Goal: Browse casually

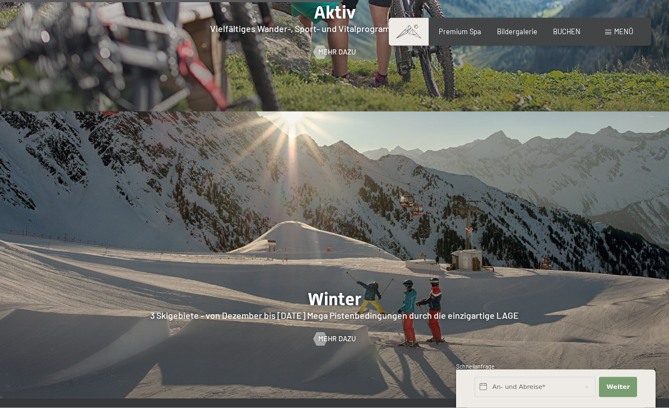
scroll to position [2077, 0]
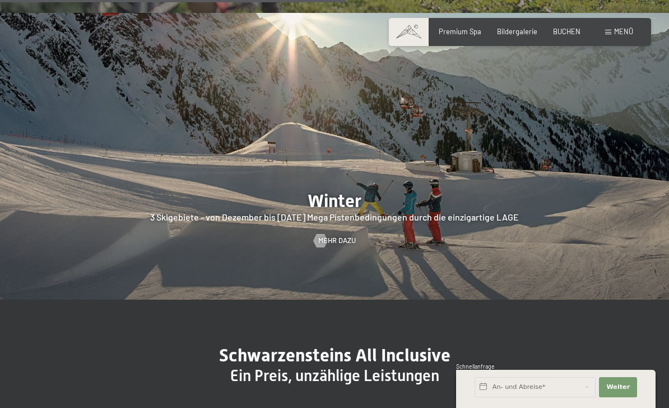
click at [625, 30] on span "Menü" at bounding box center [623, 31] width 19 height 9
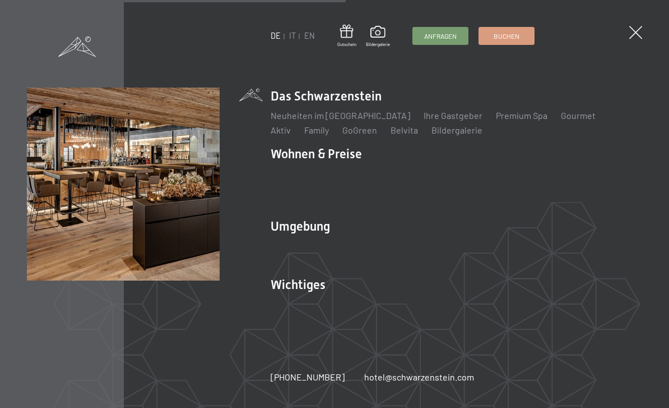
click at [436, 121] on link "Ihre Gastgeber" at bounding box center [453, 115] width 59 height 11
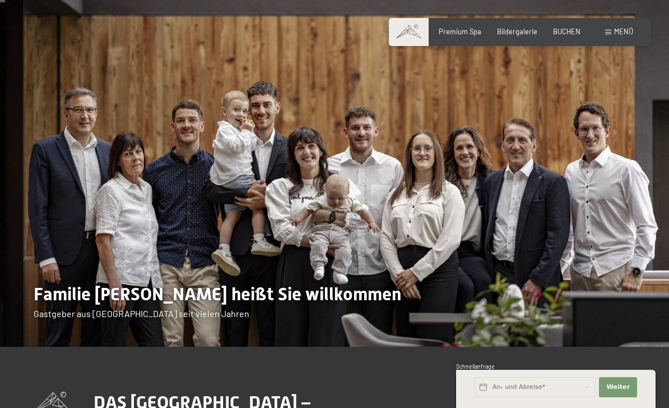
scroll to position [25, 0]
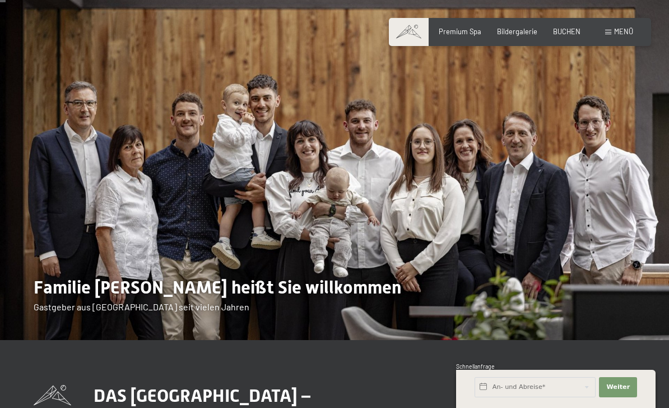
click at [510, 27] on span "Bildergalerie" at bounding box center [517, 31] width 40 height 9
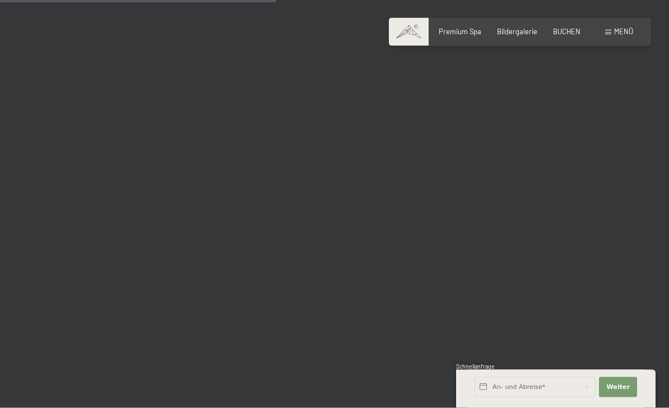
scroll to position [3875, 0]
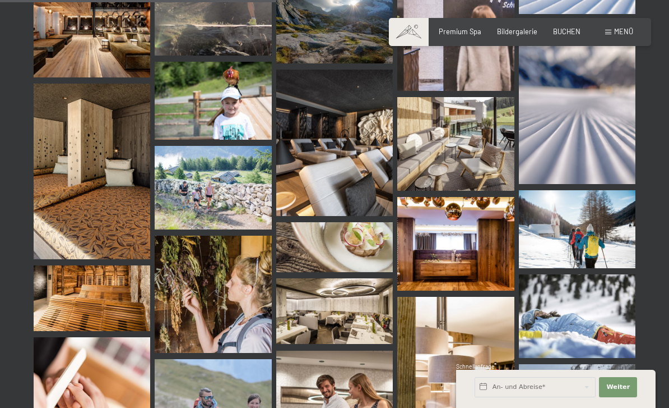
click at [625, 27] on span "Menü" at bounding box center [623, 31] width 19 height 9
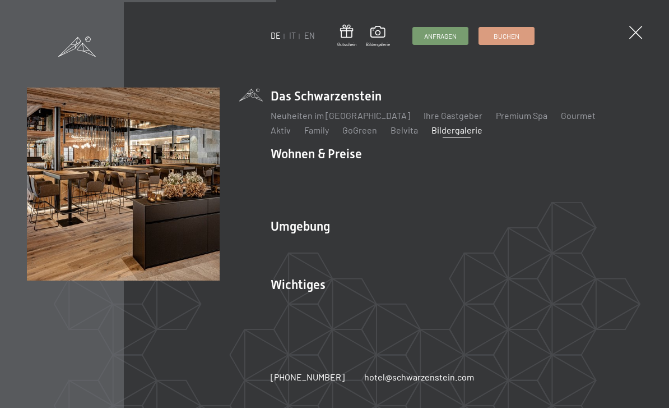
click at [561, 121] on link "Gourmet" at bounding box center [578, 115] width 35 height 11
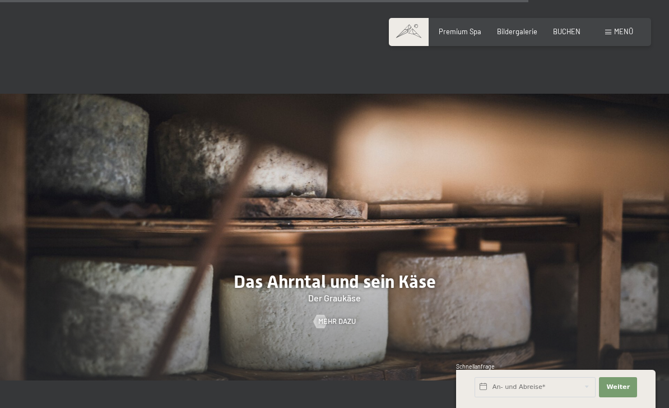
scroll to position [2580, 0]
